Goal: Task Accomplishment & Management: Manage account settings

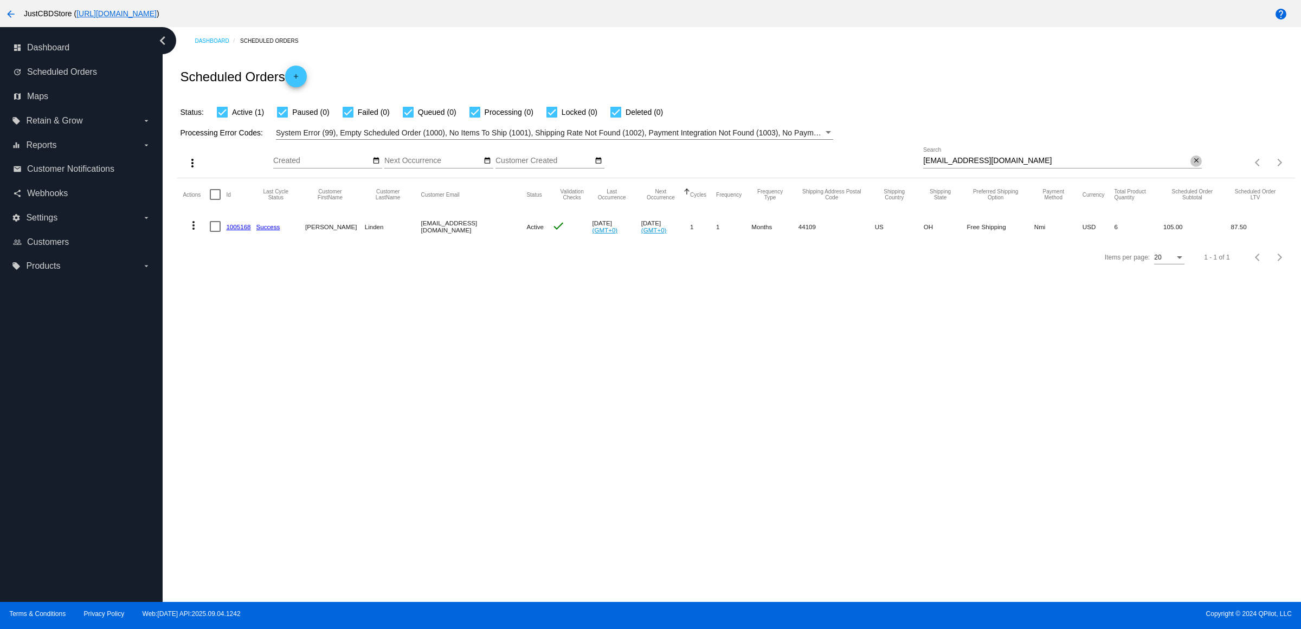
click at [1199, 167] on button "close" at bounding box center [1195, 161] width 11 height 11
click at [1197, 165] on input "Search" at bounding box center [1062, 161] width 279 height 9
paste input "[EMAIL_ADDRESS][DOMAIN_NAME]"
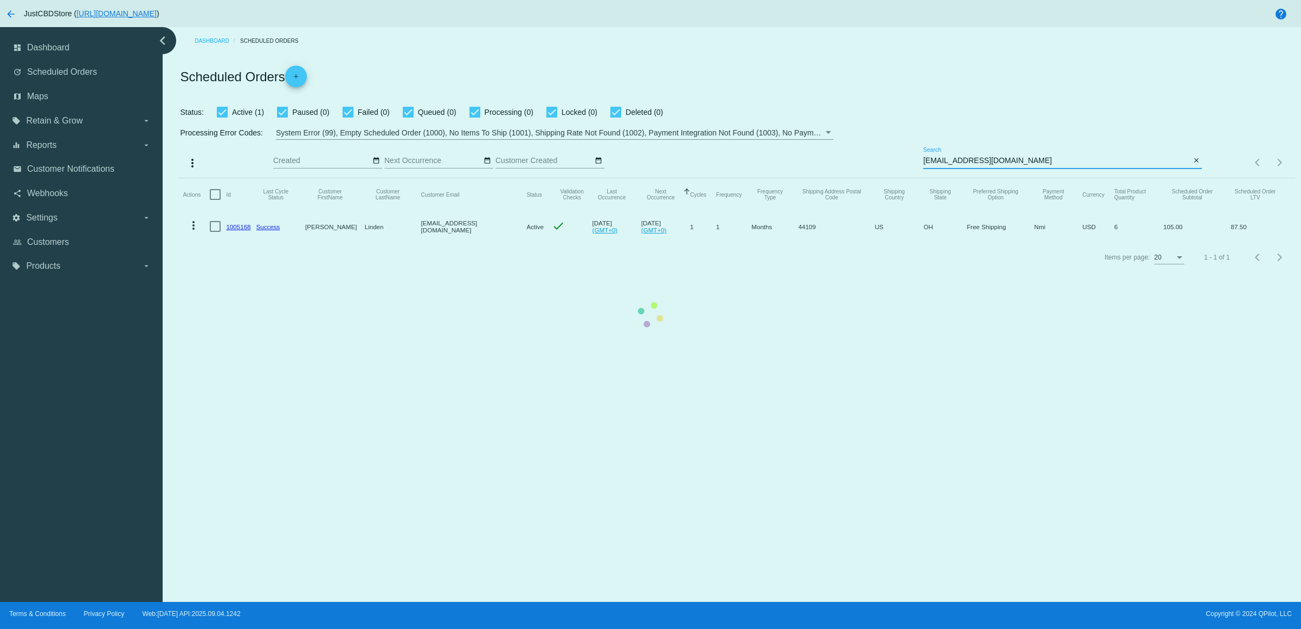
type input "[EMAIL_ADDRESS][DOMAIN_NAME]"
click at [1191, 178] on mat-table "Actions Id Last Cycle Status Customer FirstName Customer LastName Customer Emai…" at bounding box center [735, 210] width 1117 height 64
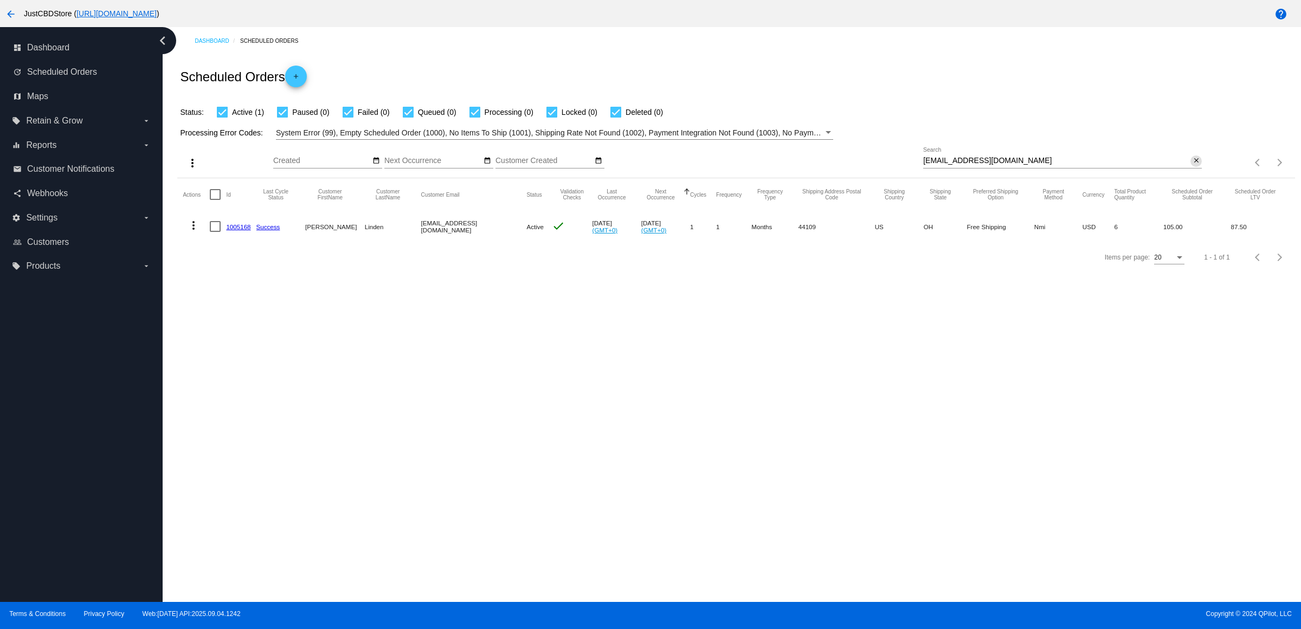
click at [1196, 165] on mat-icon "close" at bounding box center [1197, 161] width 8 height 9
click at [1194, 171] on mat-icon "search" at bounding box center [1195, 163] width 13 height 17
type input "[EMAIL_ADDRESS][DOMAIN_NAME]"
click at [244, 230] on link "1005168" at bounding box center [238, 226] width 24 height 7
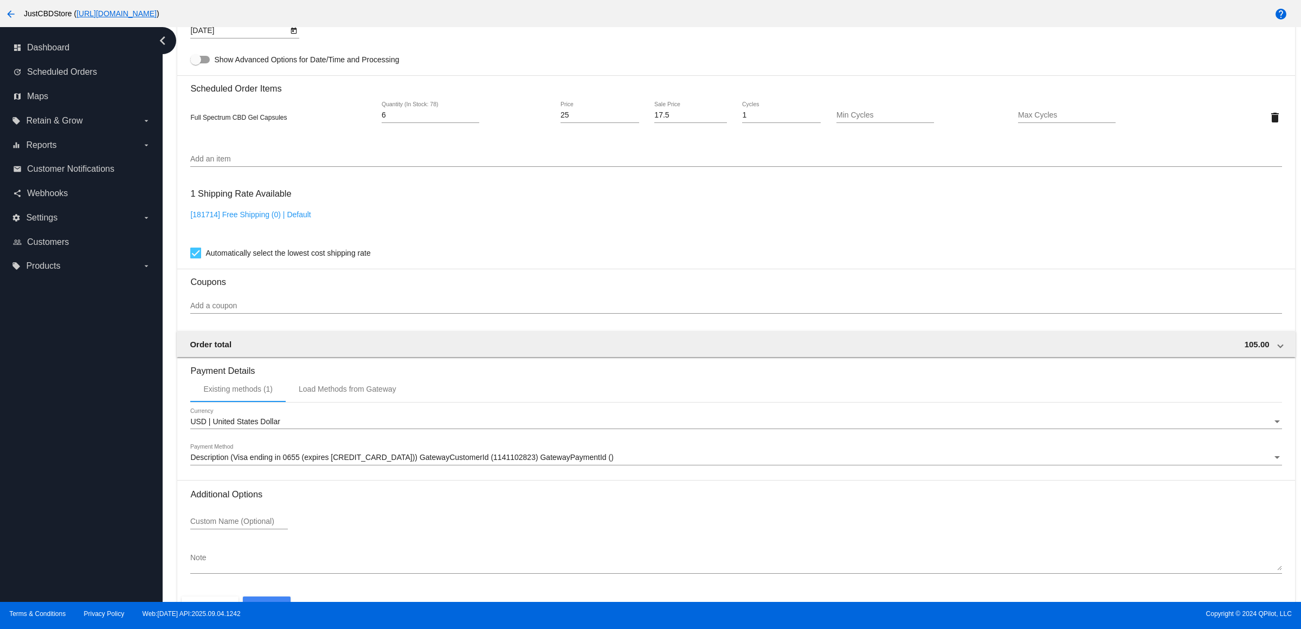
scroll to position [711, 0]
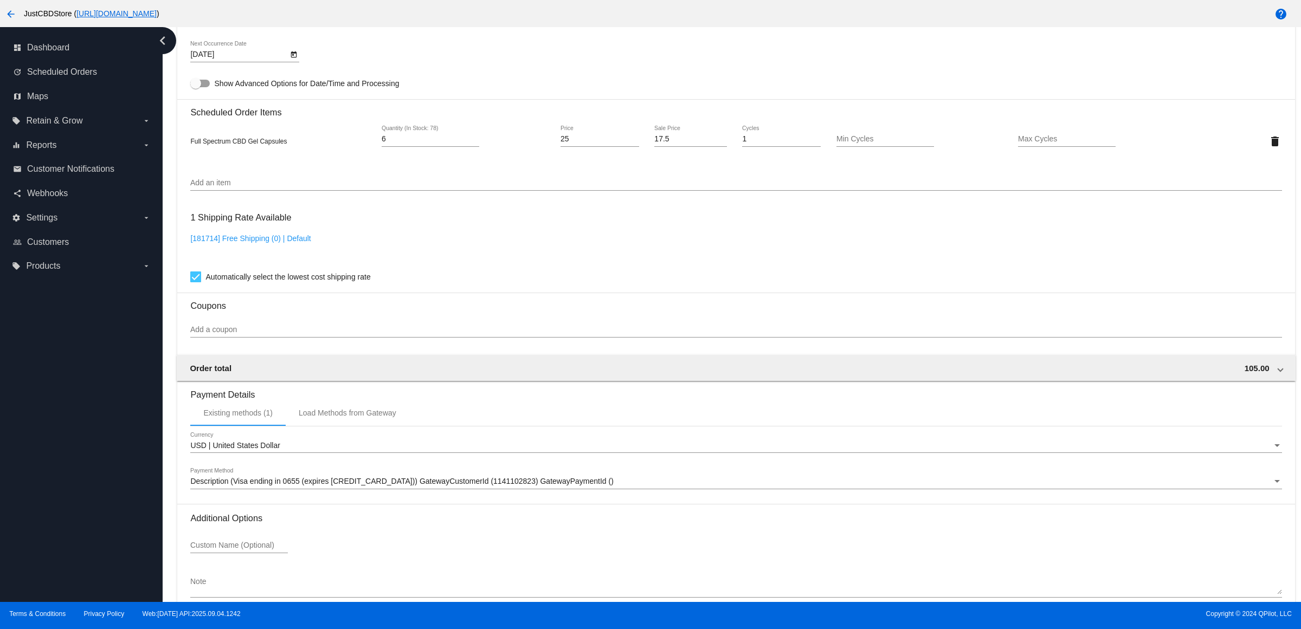
click at [794, 252] on div "[181714] Free Shipping (0) | Default" at bounding box center [735, 249] width 1091 height 31
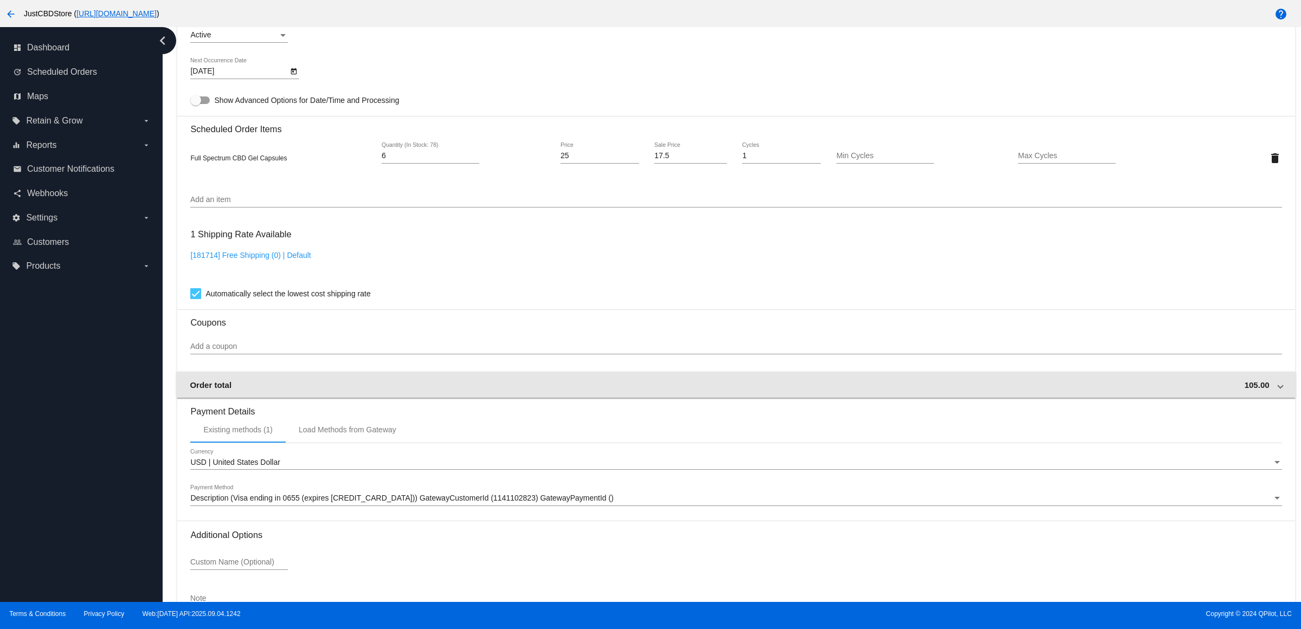
scroll to position [779, 0]
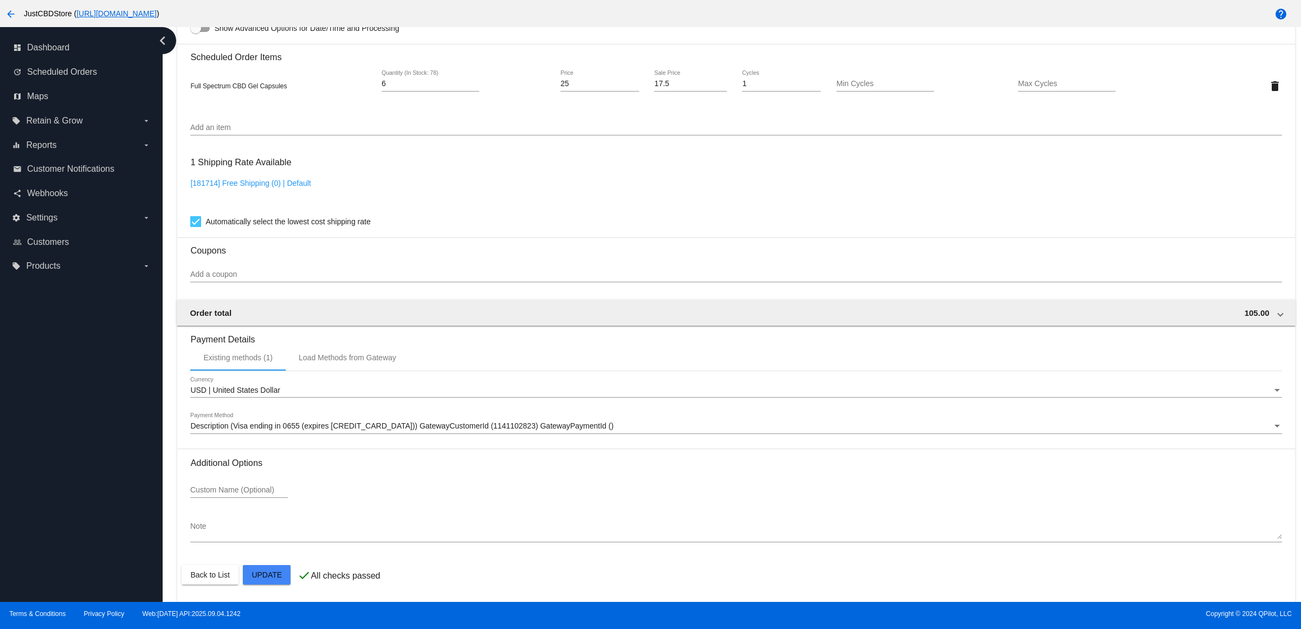
click at [873, 245] on h3 "Coupons" at bounding box center [735, 246] width 1091 height 18
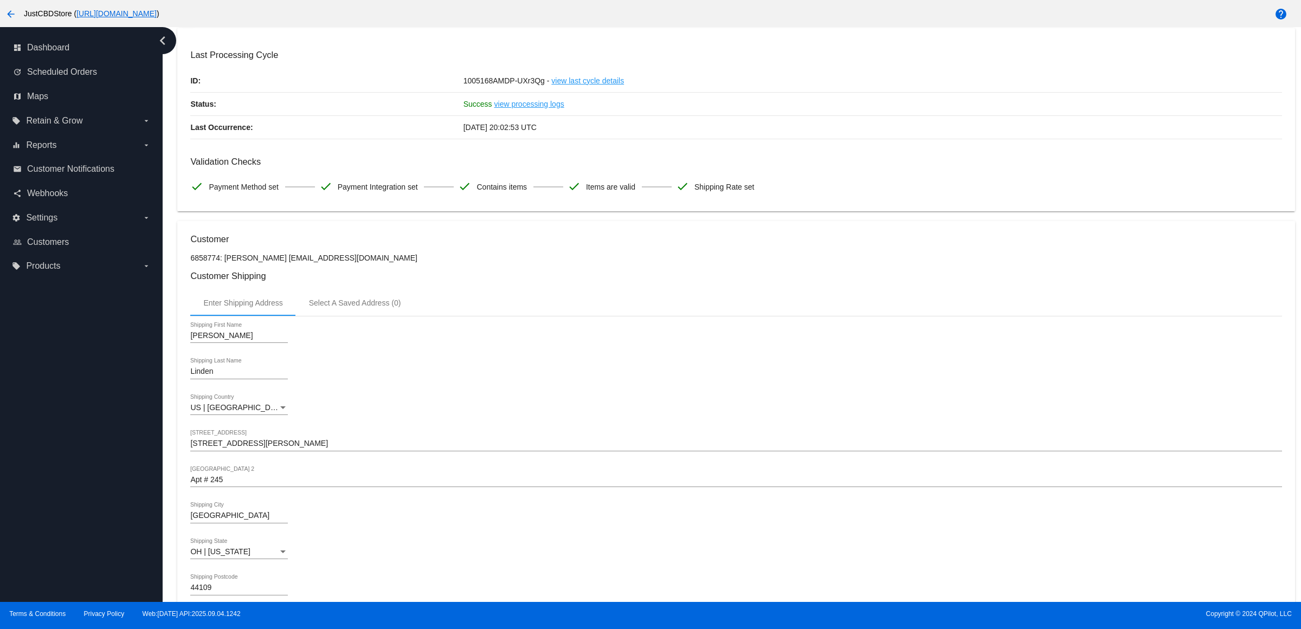
scroll to position [0, 0]
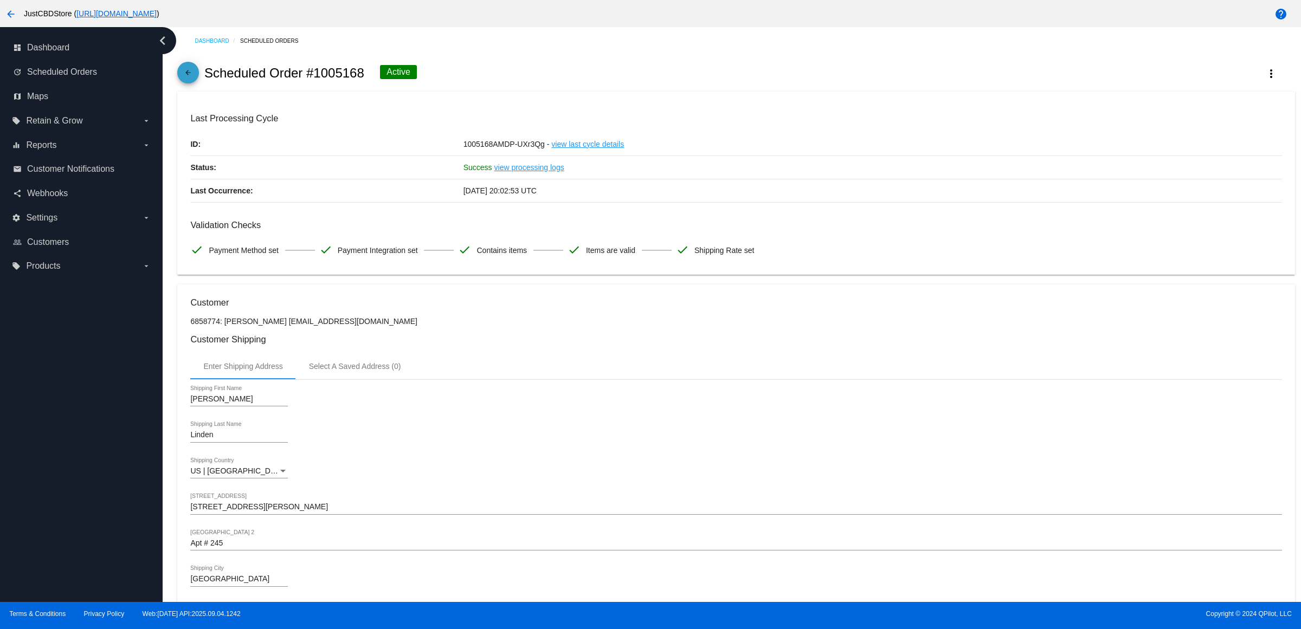
click at [190, 78] on mat-icon "arrow_back" at bounding box center [188, 75] width 13 height 13
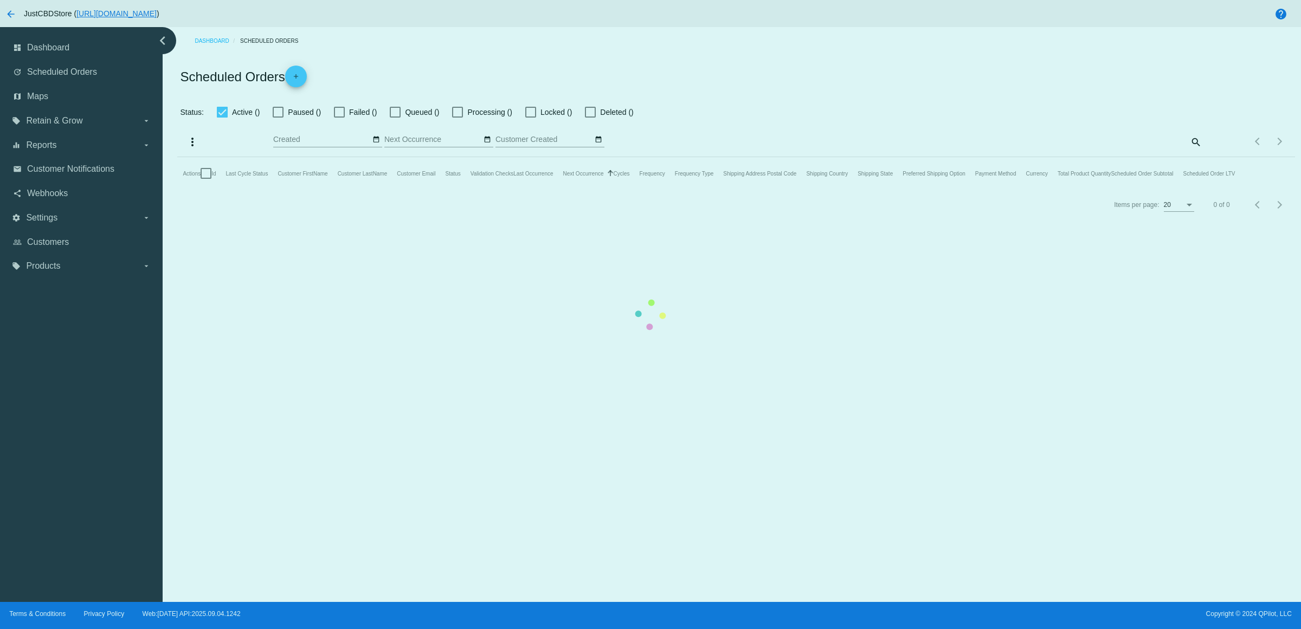
checkbox input "true"
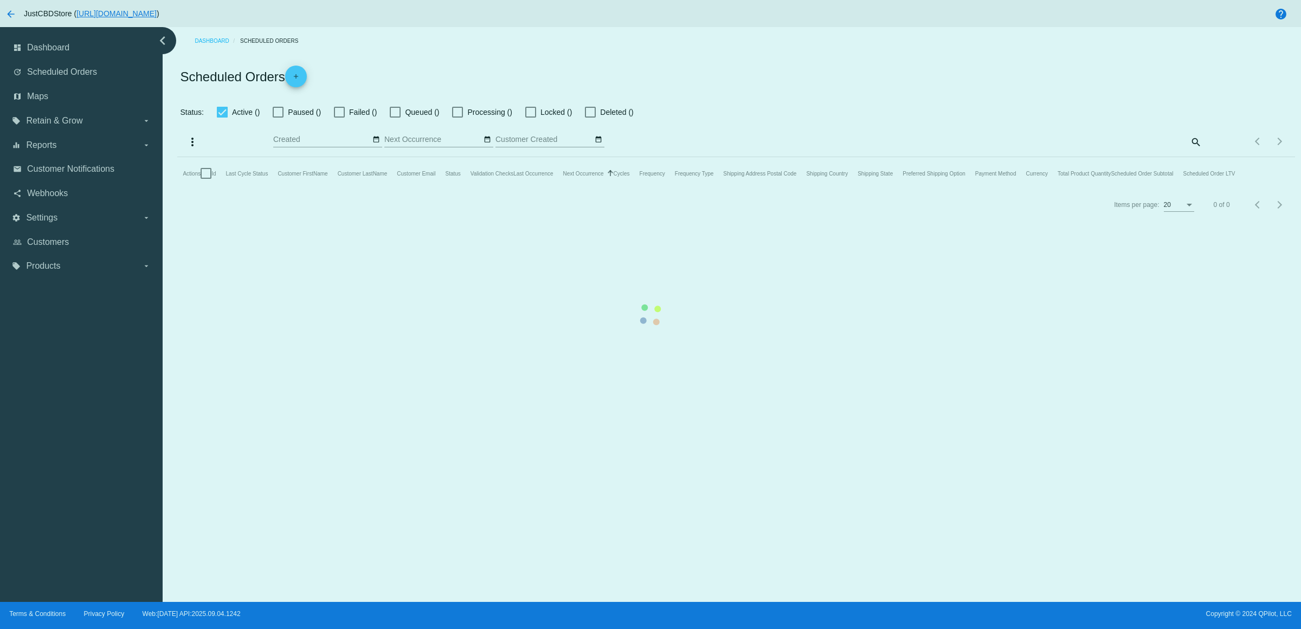
checkbox input "true"
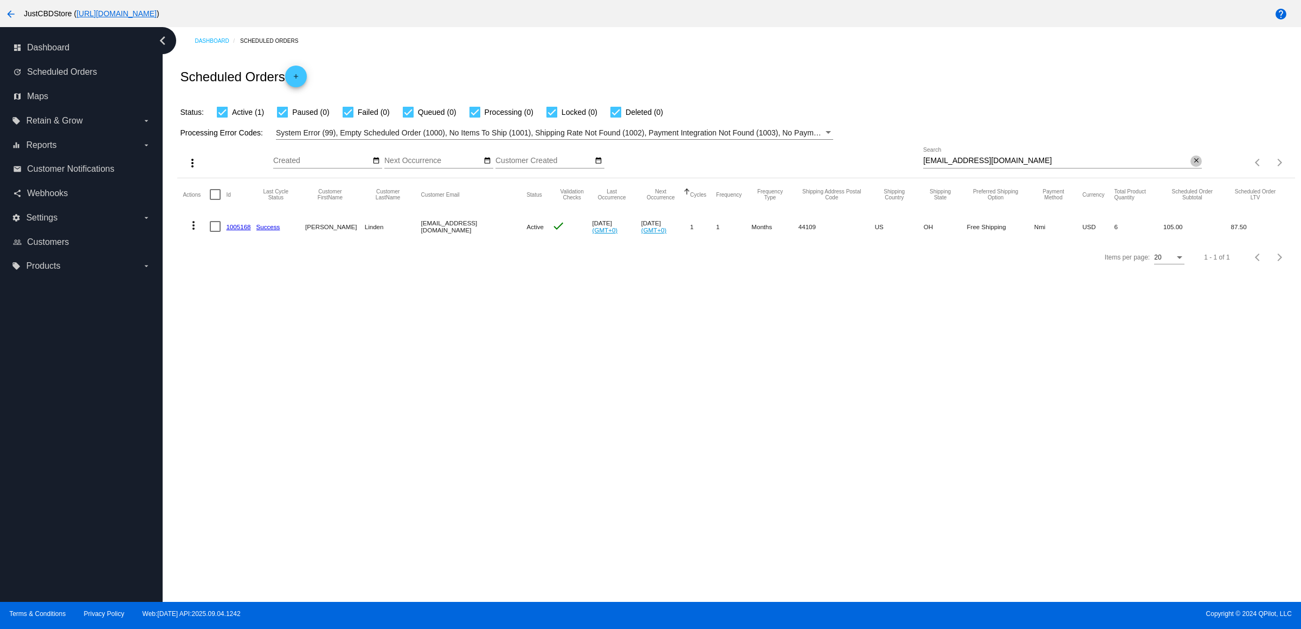
click at [1194, 165] on mat-icon "close" at bounding box center [1197, 161] width 8 height 9
click at [1195, 165] on input "Search" at bounding box center [1062, 161] width 279 height 9
paste input "[EMAIL_ADDRESS][DOMAIN_NAME]"
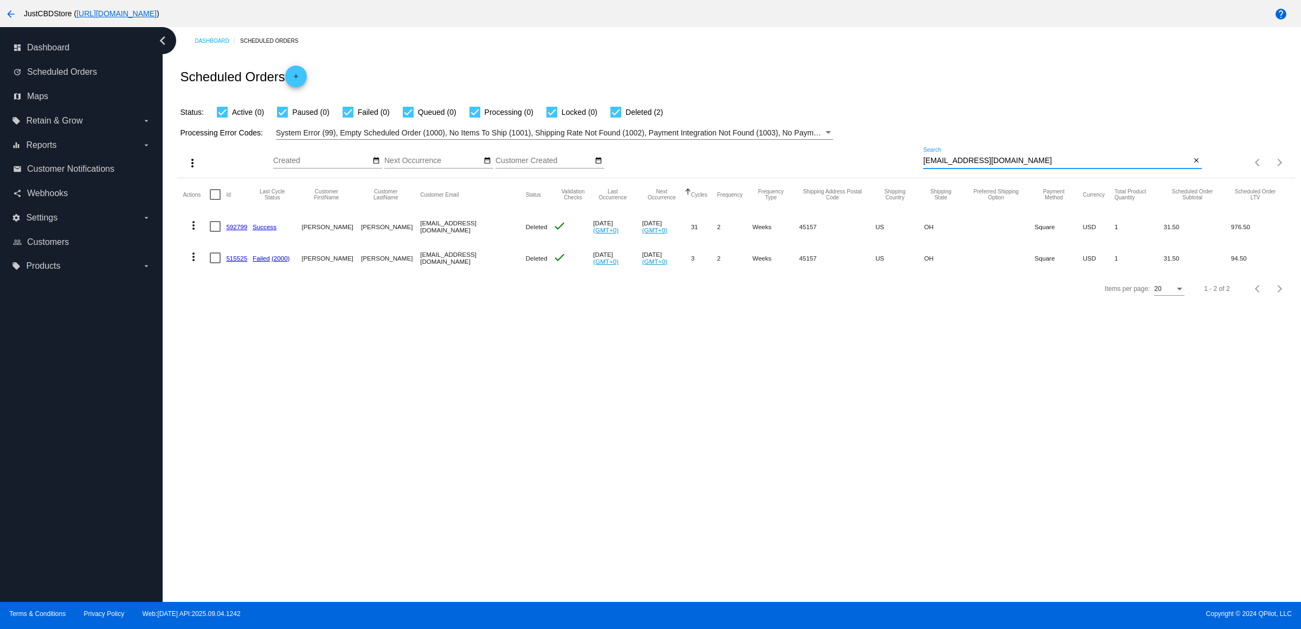
type input "[EMAIL_ADDRESS][DOMAIN_NAME]"
click at [240, 262] on link "515525" at bounding box center [236, 258] width 21 height 7
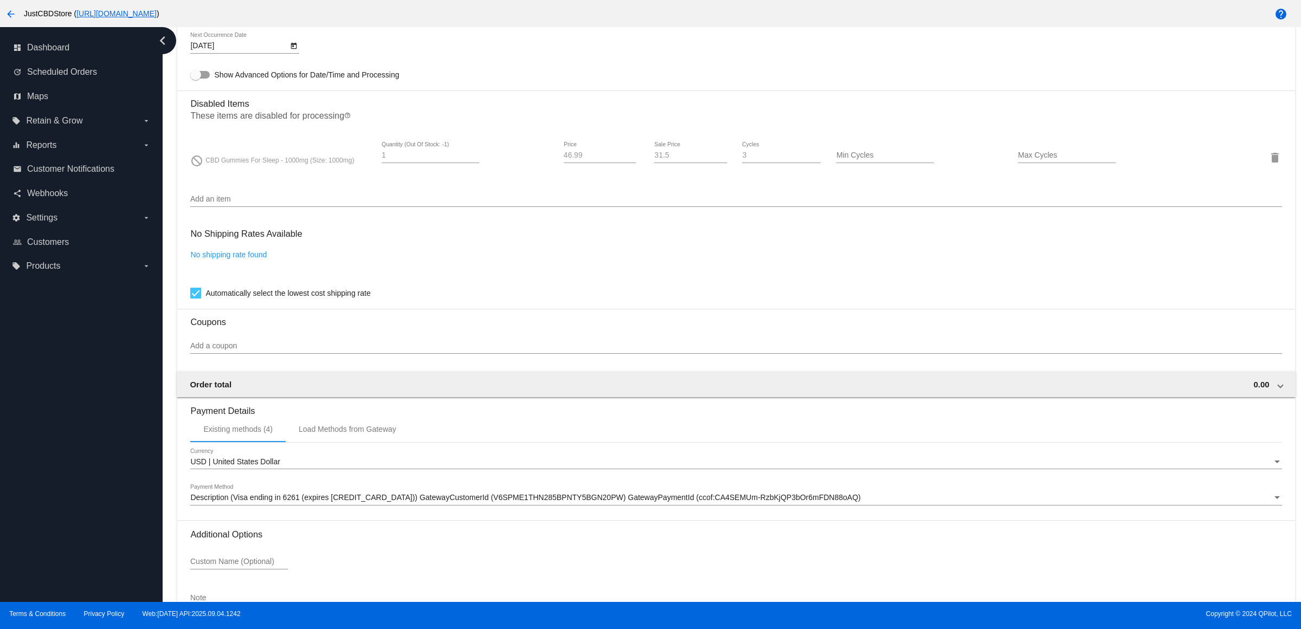
scroll to position [833, 0]
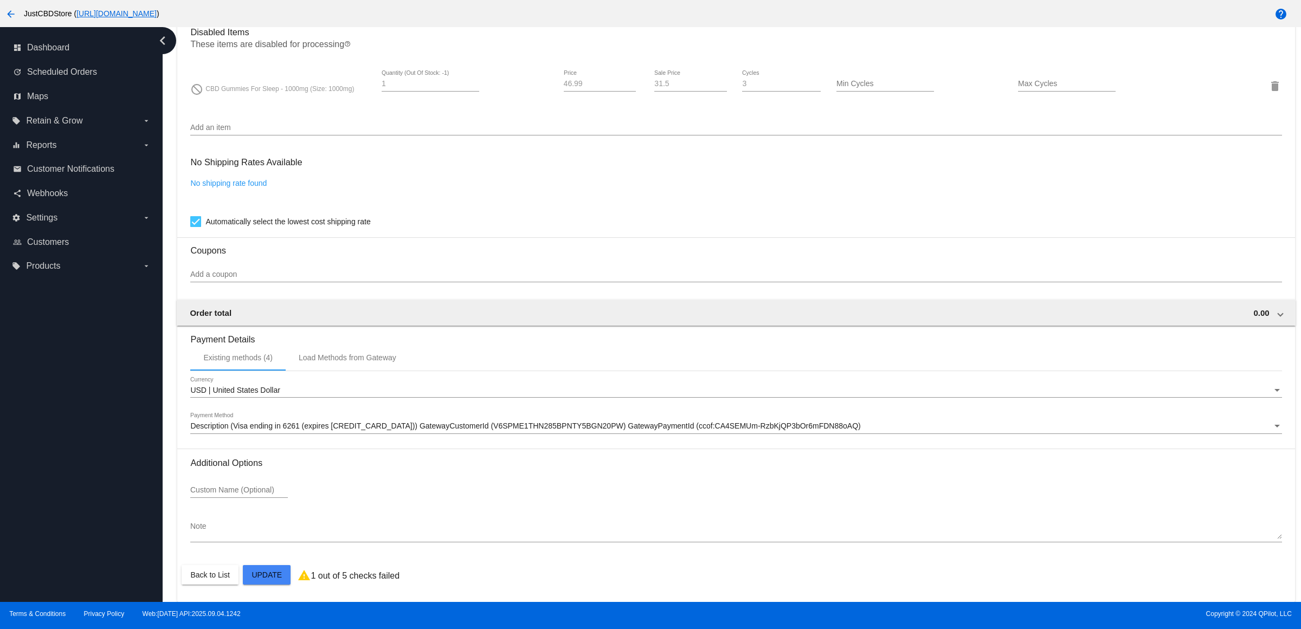
click at [493, 427] on span "Description (Visa ending in 6261 (expires [CREDIT_CARD_DATA])) GatewayCustomerI…" at bounding box center [525, 426] width 670 height 9
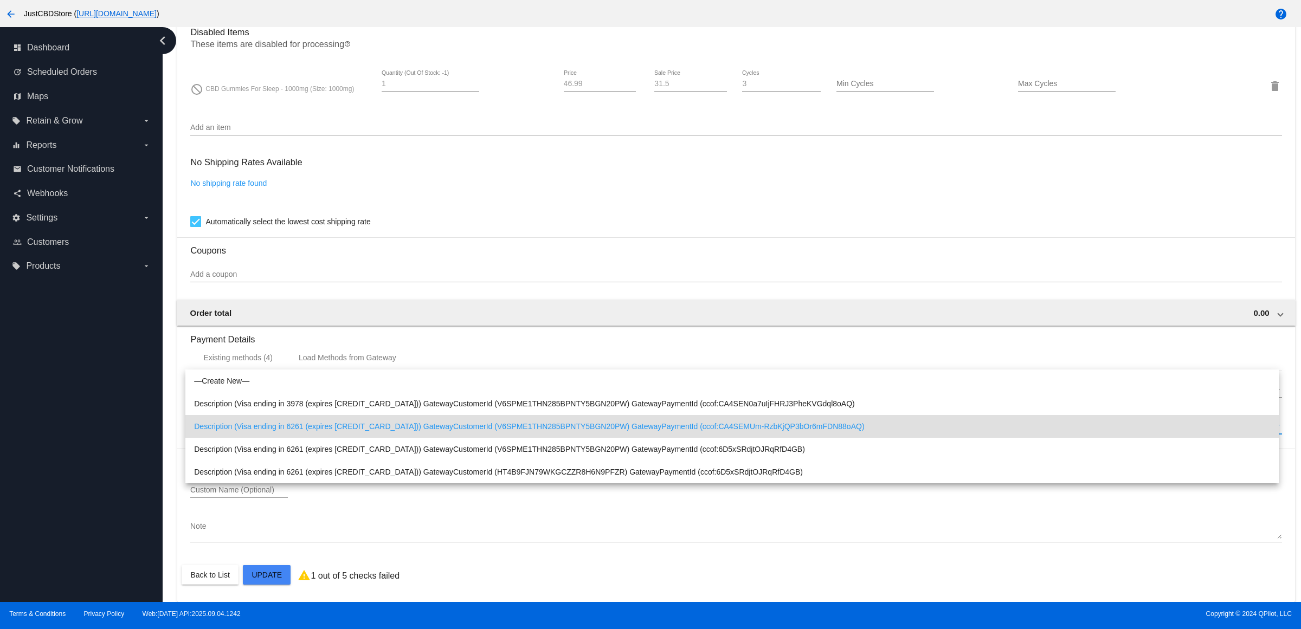
click at [494, 432] on span "Description (Visa ending in 6261 (expires [CREDIT_CARD_DATA])) GatewayCustomerI…" at bounding box center [732, 426] width 1076 height 23
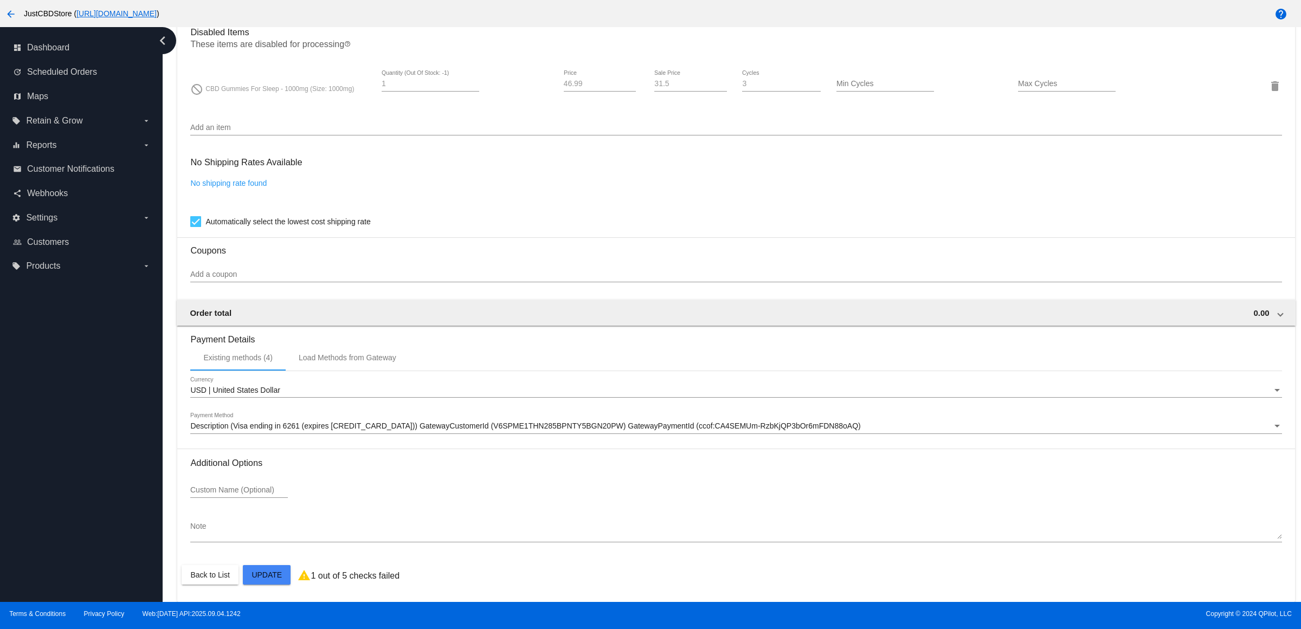
click at [526, 480] on div "Custom Name (Optional)" at bounding box center [735, 492] width 1091 height 31
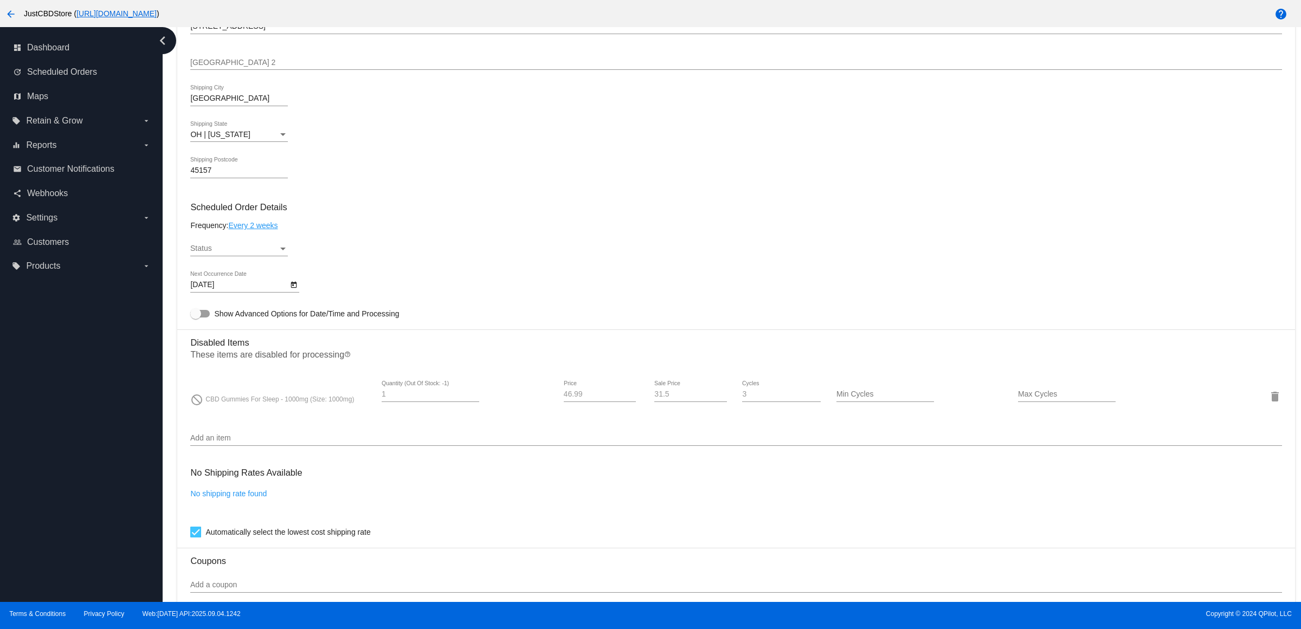
scroll to position [678, 0]
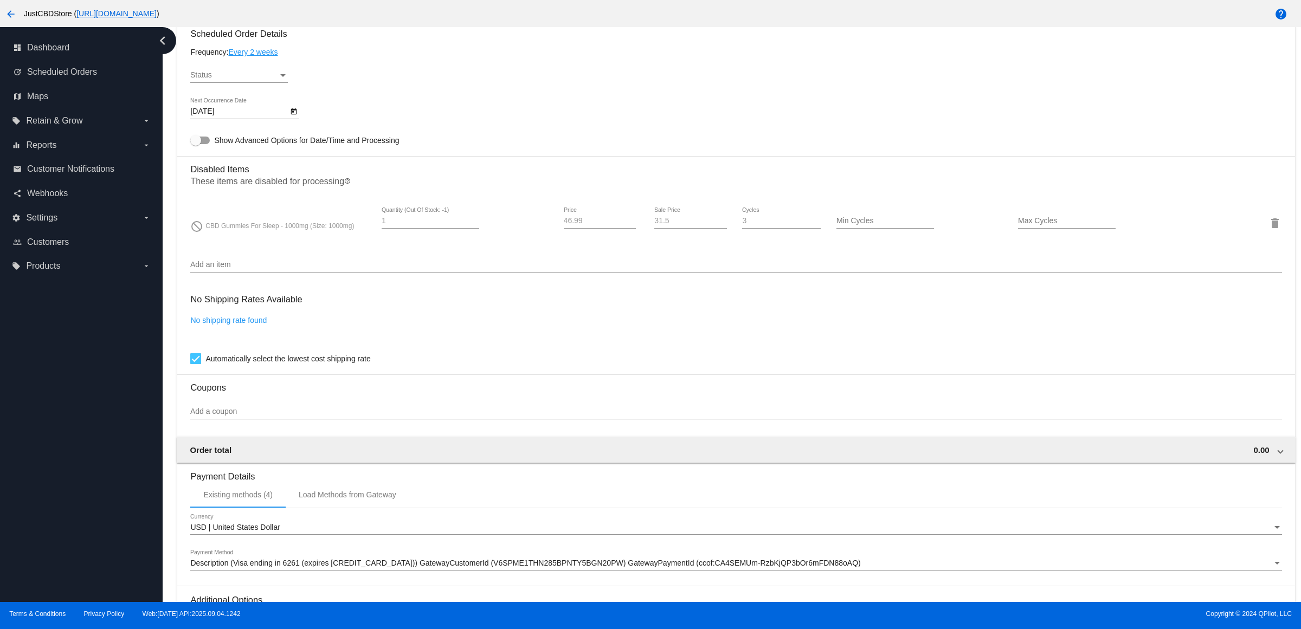
click at [340, 273] on div "Add an item" at bounding box center [735, 262] width 1091 height 21
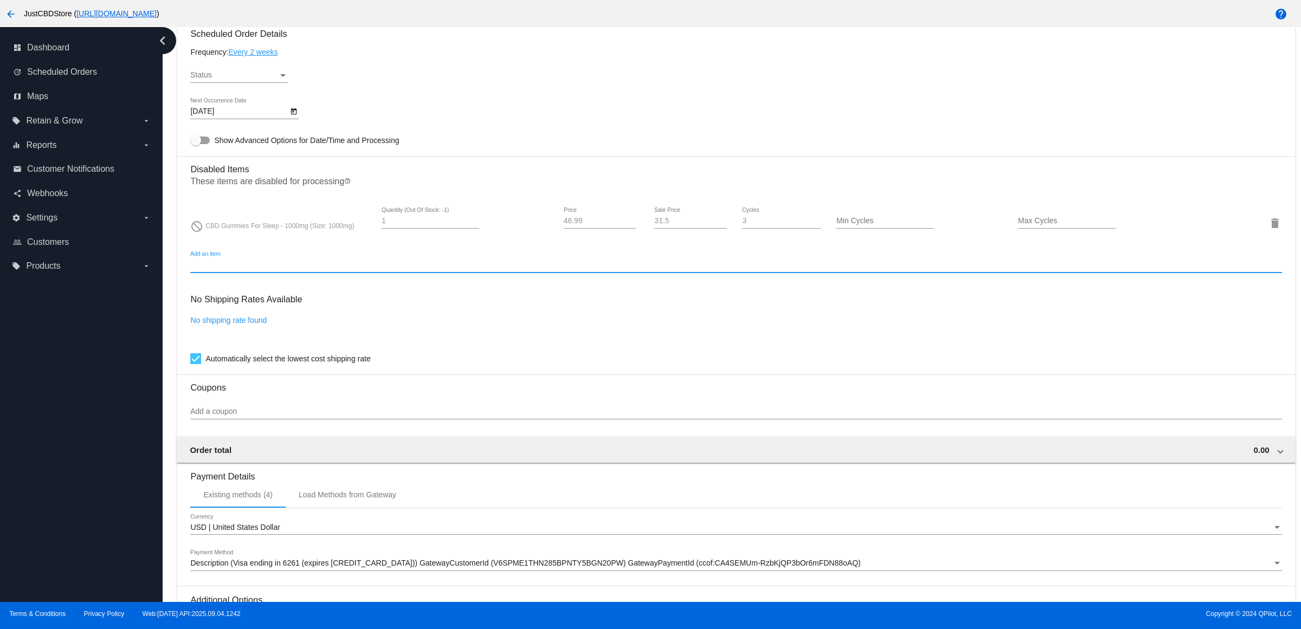
click at [356, 269] on input "Add an item" at bounding box center [735, 265] width 1091 height 9
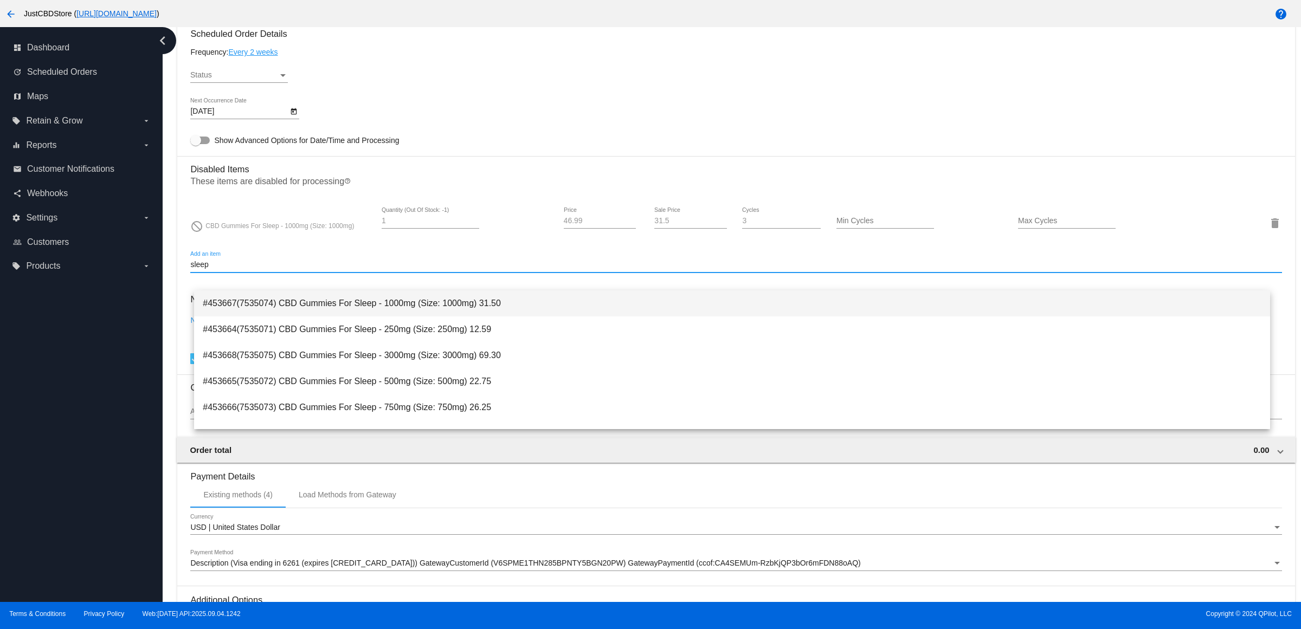
type input "sleep"
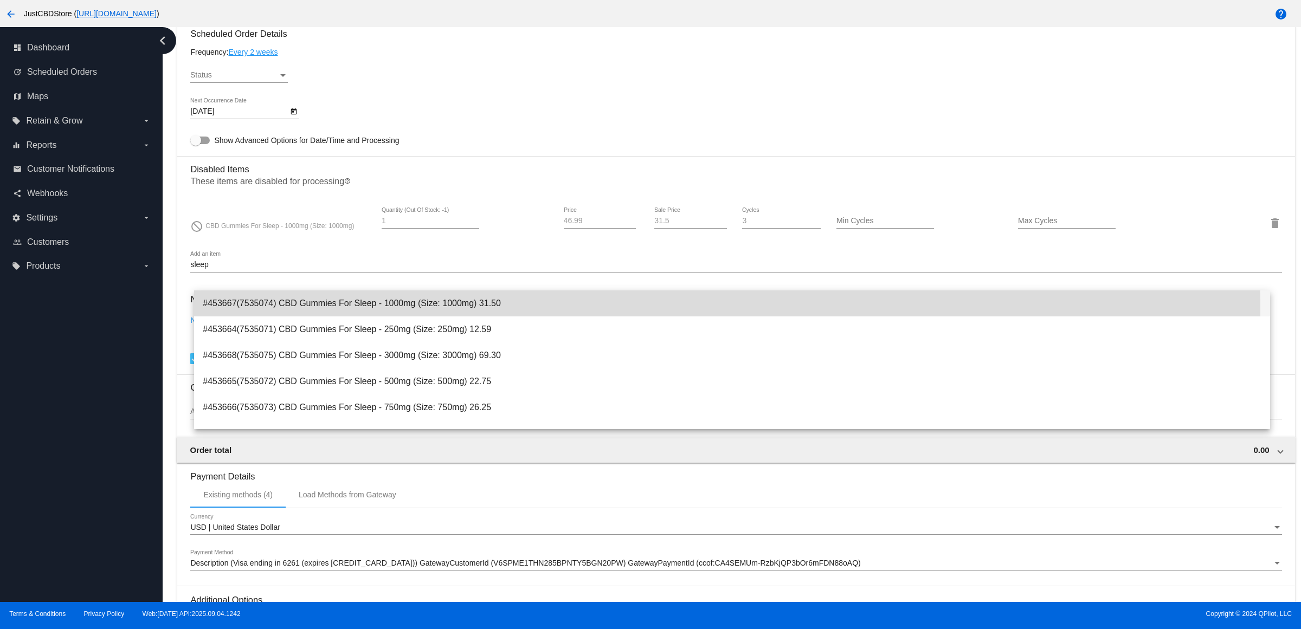
click at [475, 310] on span "#453667(7535074) CBD Gummies For Sleep - 1000mg (Size: 1000mg) 31.50" at bounding box center [732, 304] width 1059 height 26
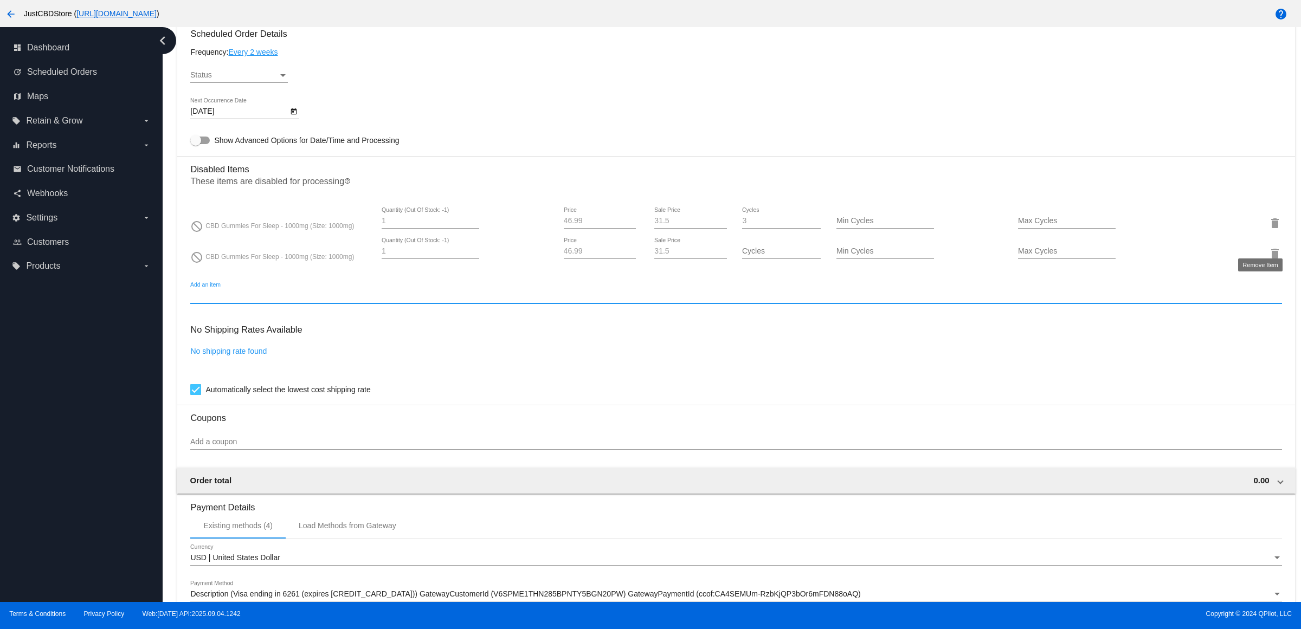
click at [1275, 237] on mat-card "Customer 2745711: [PERSON_NAME] [EMAIL_ADDRESS][DOMAIN_NAME] Customer Shipping …" at bounding box center [735, 200] width 1117 height 1140
click at [1269, 230] on mat-icon "delete" at bounding box center [1275, 223] width 13 height 13
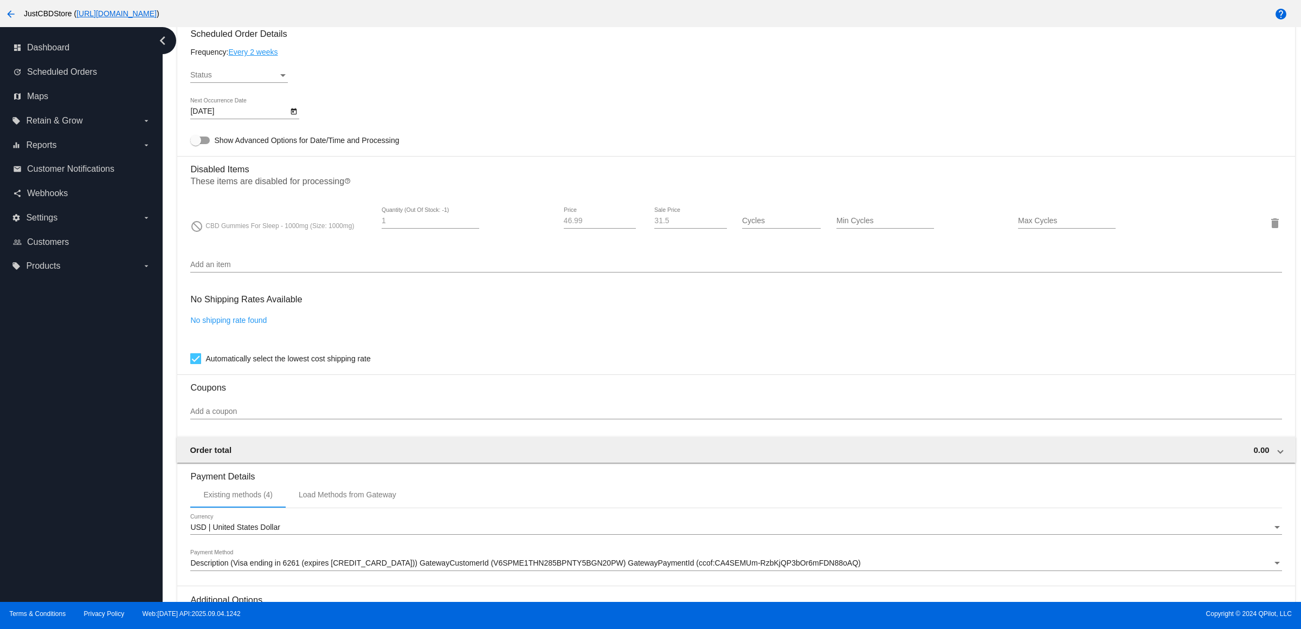
click at [266, 269] on input "Add an item" at bounding box center [735, 265] width 1091 height 9
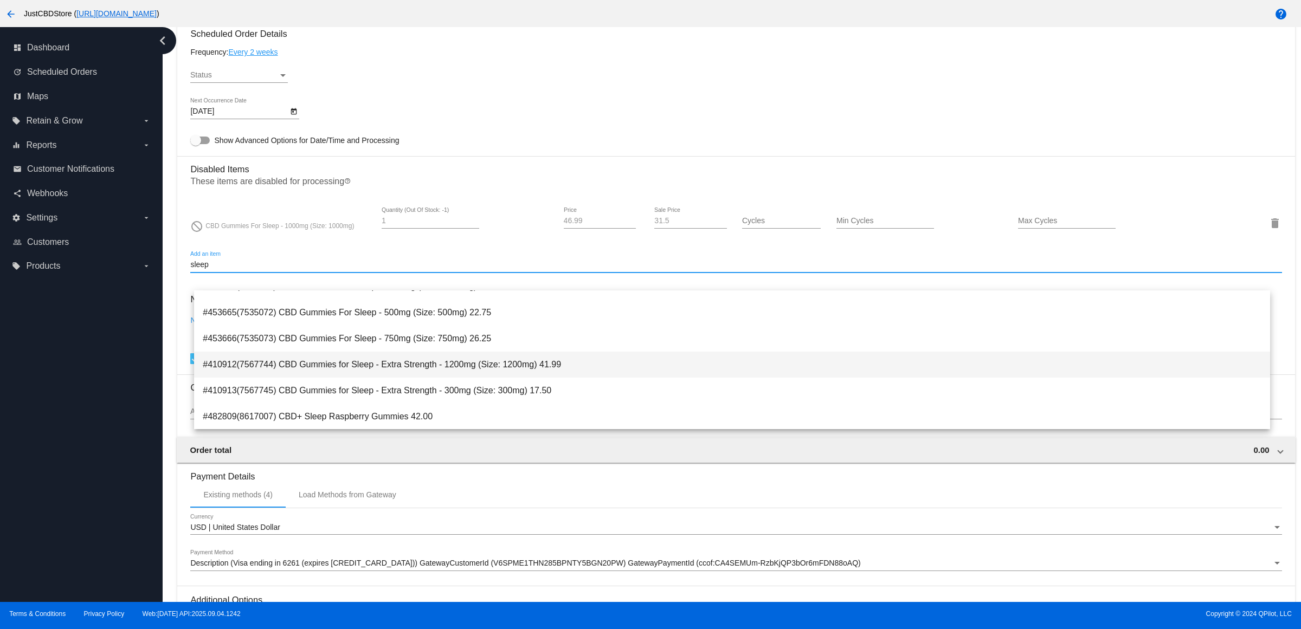
scroll to position [0, 0]
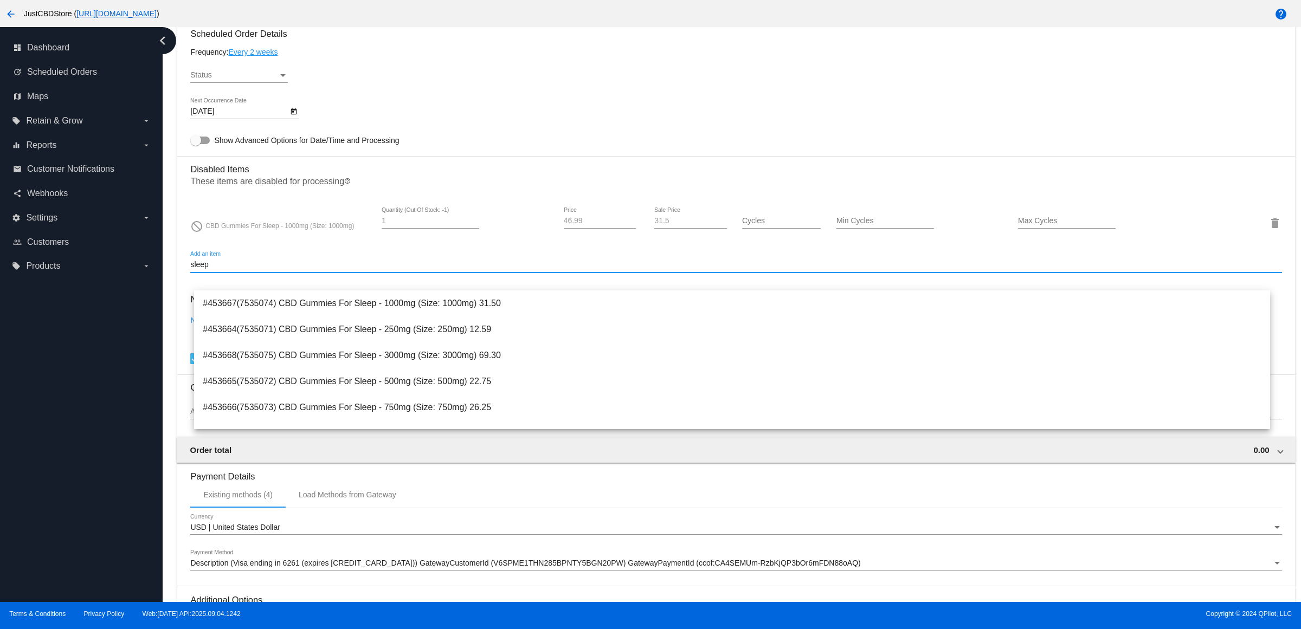
type input "sleep"
click at [496, 93] on div "Status Status" at bounding box center [735, 77] width 1091 height 31
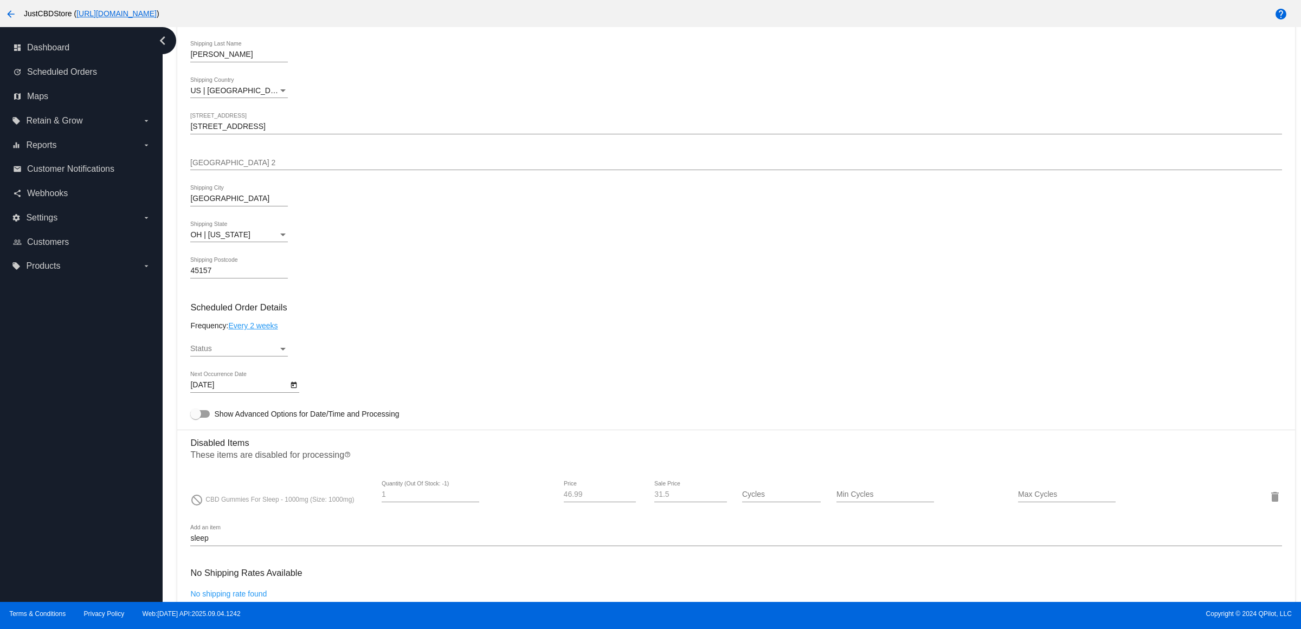
scroll to position [542, 0]
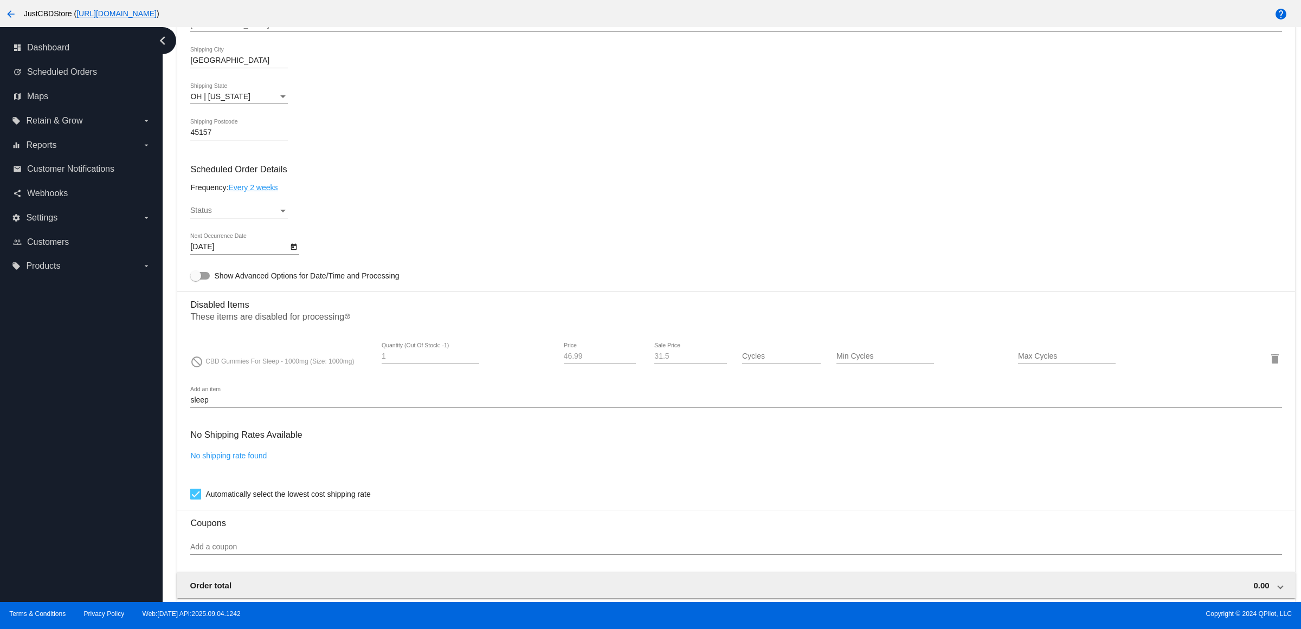
click at [269, 215] on div "Status" at bounding box center [234, 211] width 88 height 9
click at [269, 225] on span "Active" at bounding box center [243, 223] width 98 height 23
click at [435, 225] on div "Active Status" at bounding box center [735, 212] width 1091 height 31
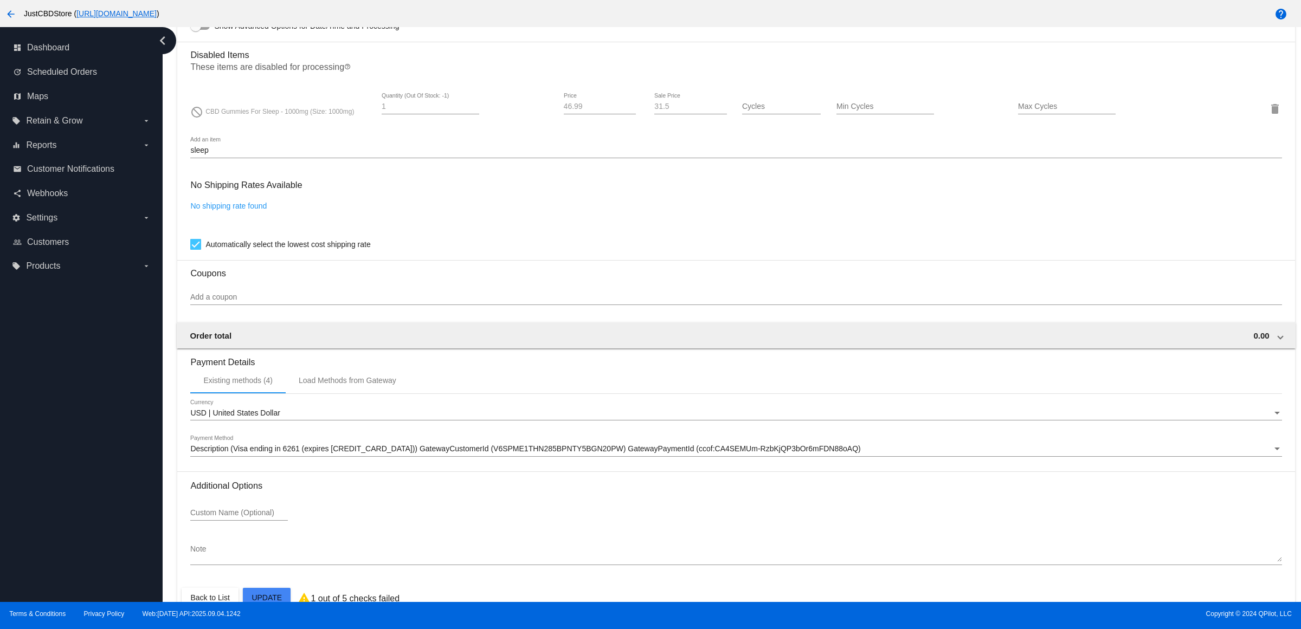
scroll to position [833, 0]
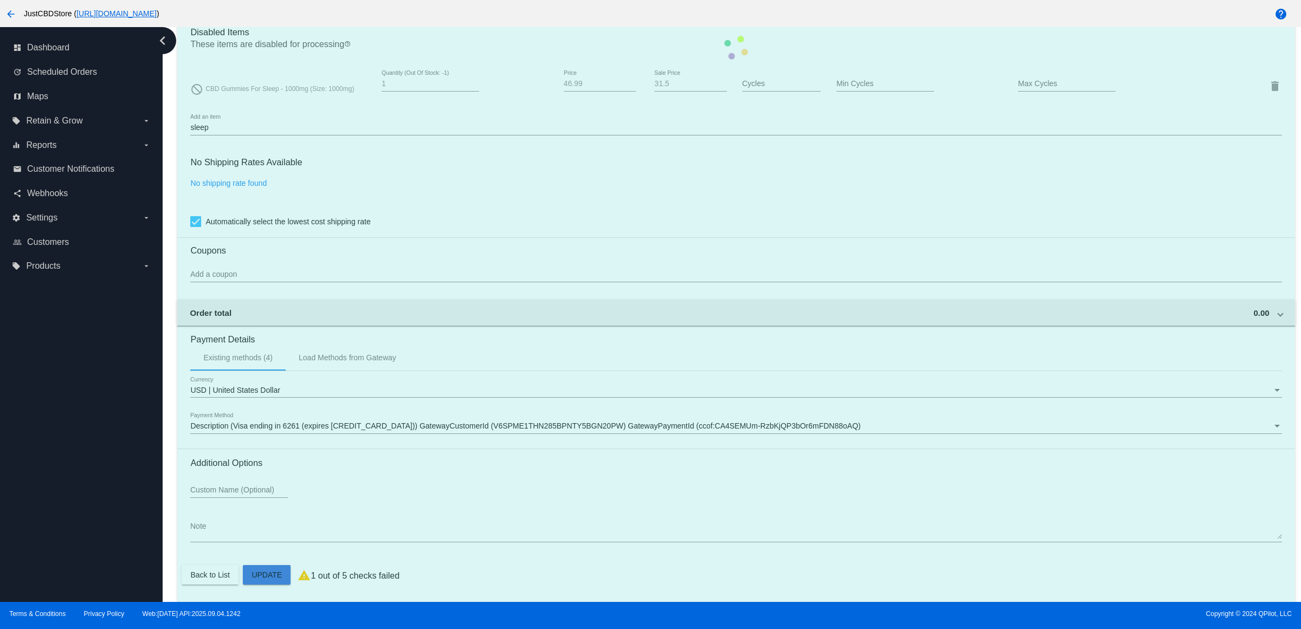
click at [264, 575] on mat-card "Customer 2745711: [PERSON_NAME] [EMAIL_ADDRESS][DOMAIN_NAME] Customer Shipping …" at bounding box center [735, 47] width 1117 height 1109
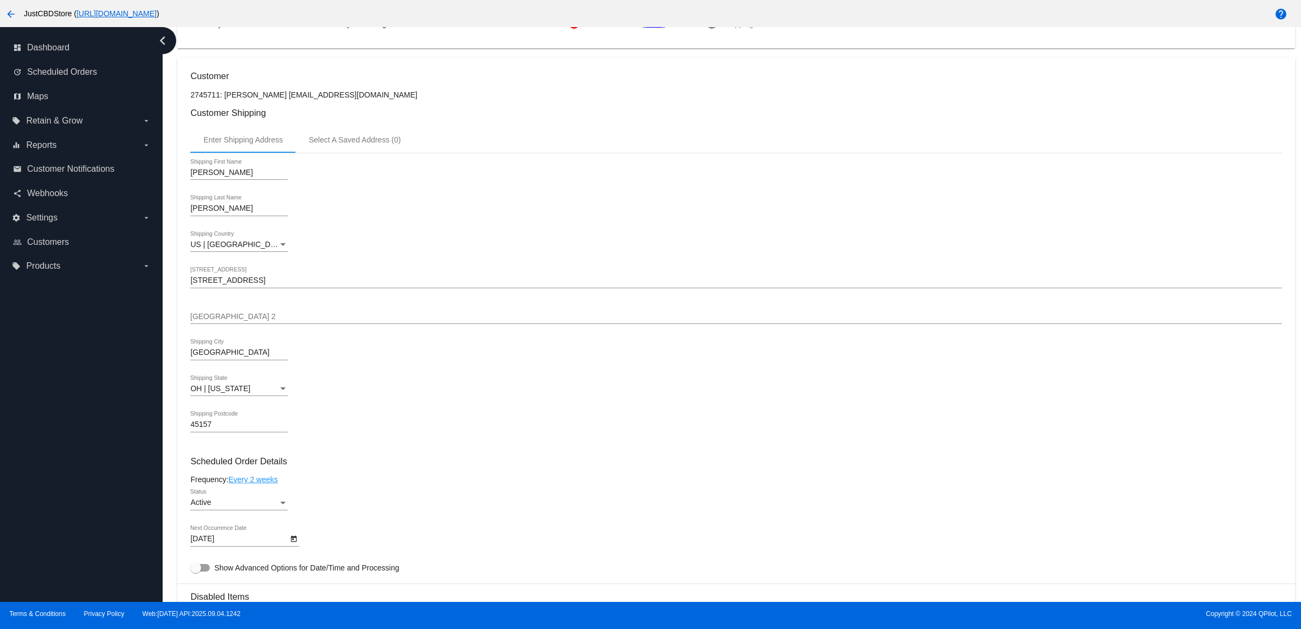
scroll to position [0, 0]
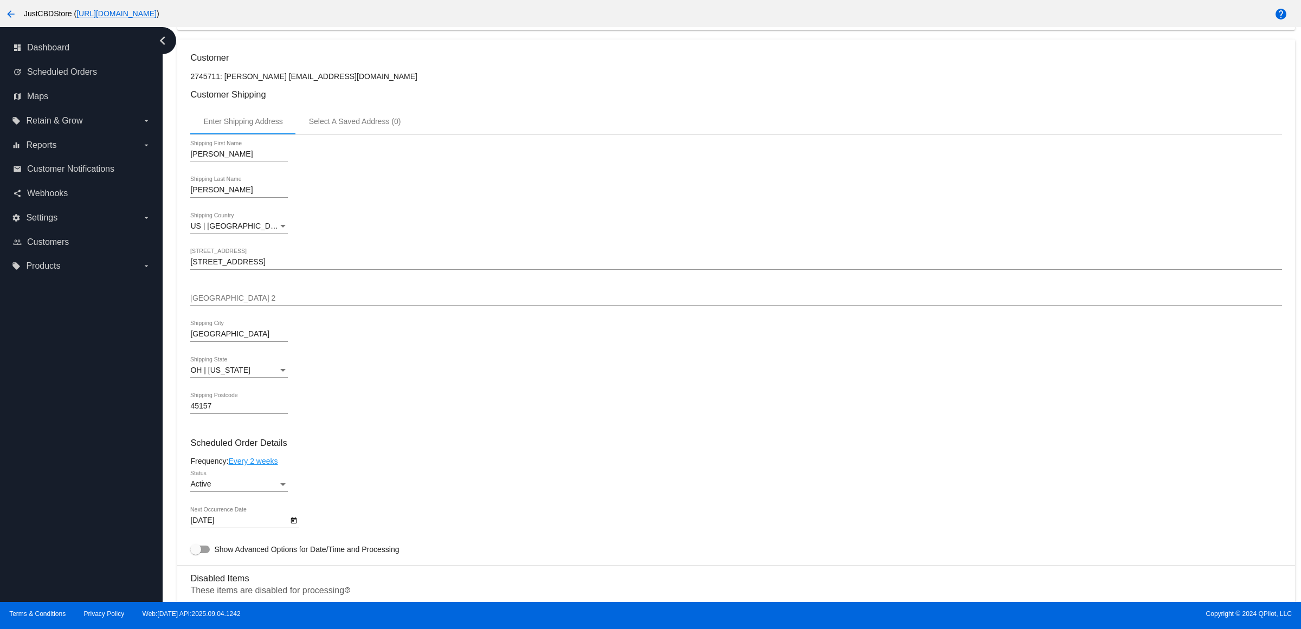
scroll to position [678, 0]
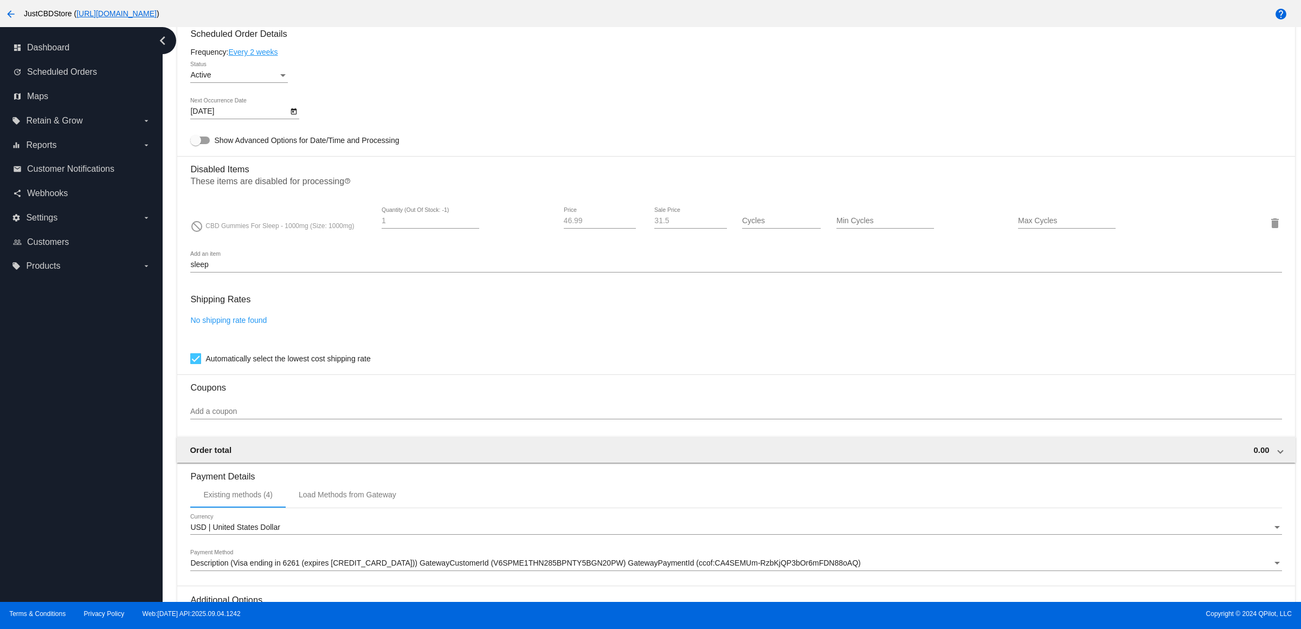
click at [545, 273] on div "sleep Add an item" at bounding box center [735, 262] width 1091 height 21
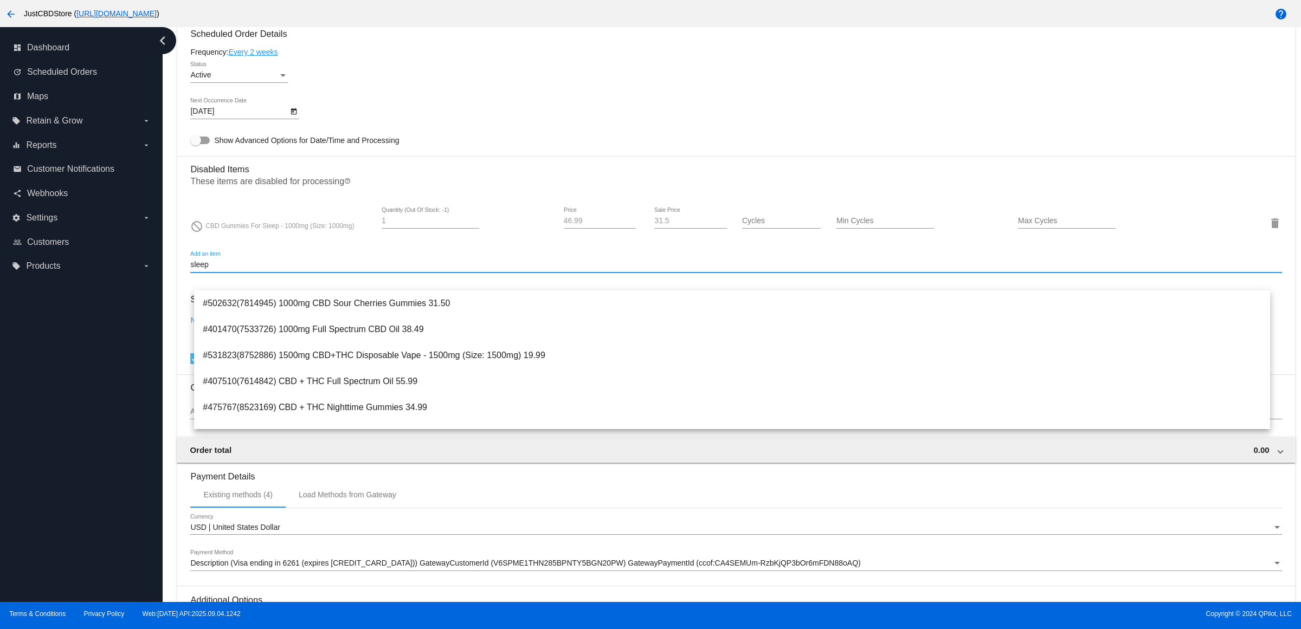
click at [575, 163] on mat-card-content "Customer 2745711: [PERSON_NAME] [EMAIL_ADDRESS][DOMAIN_NAME] Customer Shipping …" at bounding box center [735, 166] width 1091 height 1046
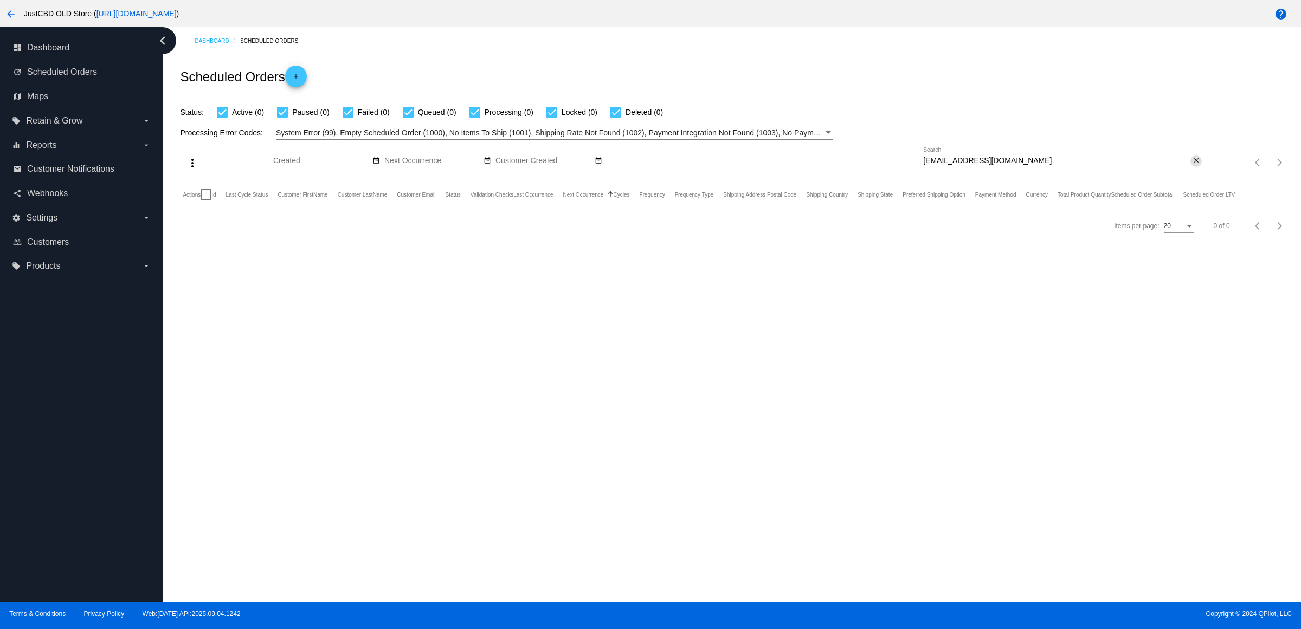
click at [1193, 165] on mat-icon "close" at bounding box center [1197, 161] width 8 height 9
click at [1191, 165] on input "Search" at bounding box center [1062, 161] width 279 height 9
paste input "mbloeme@gmail.com"
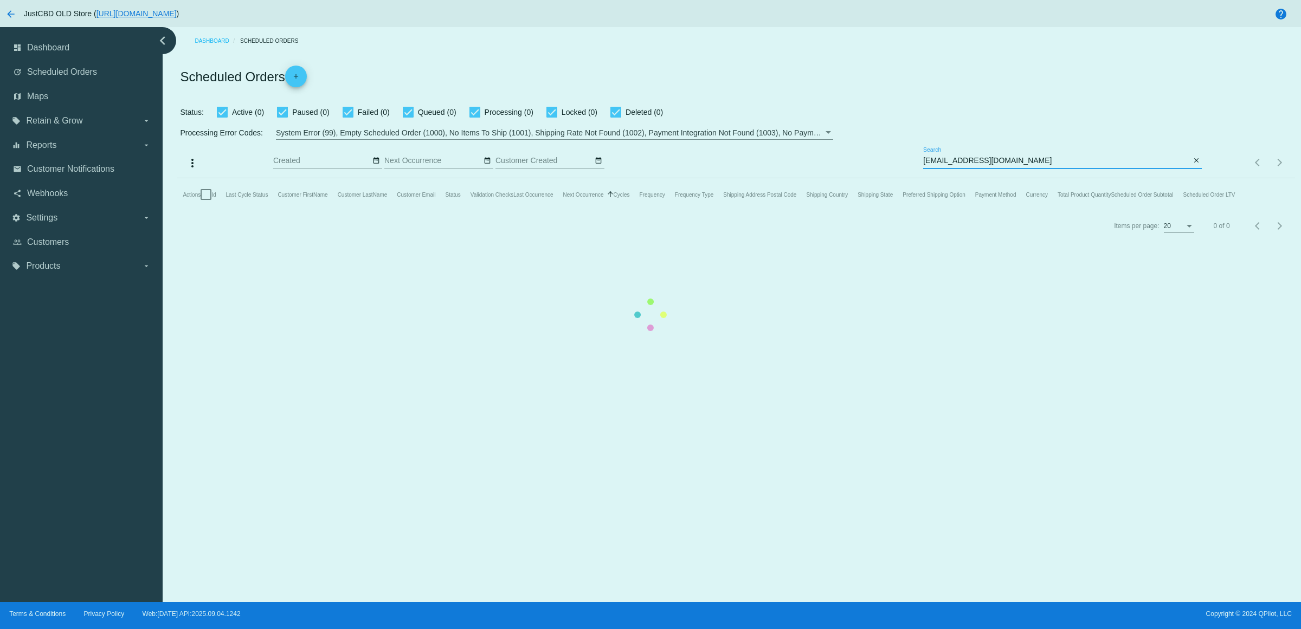
type input "mbloeme@gmail.com"
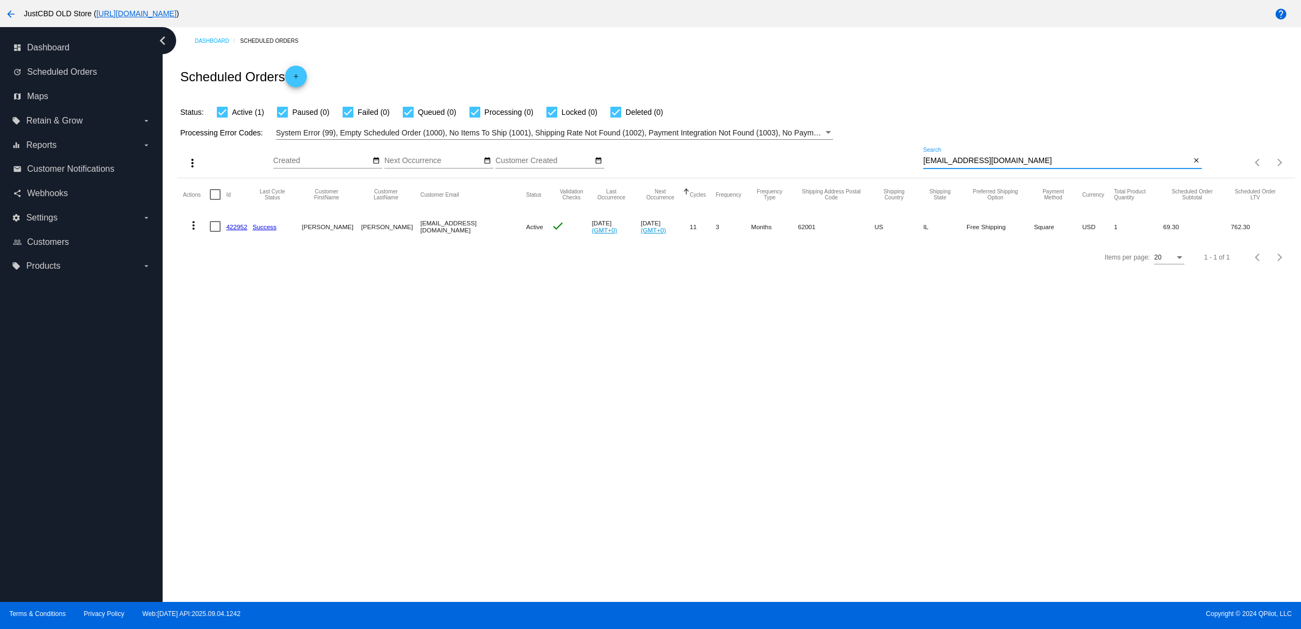
click at [230, 230] on link "422952" at bounding box center [236, 226] width 21 height 7
